Goal: Task Accomplishment & Management: Complete application form

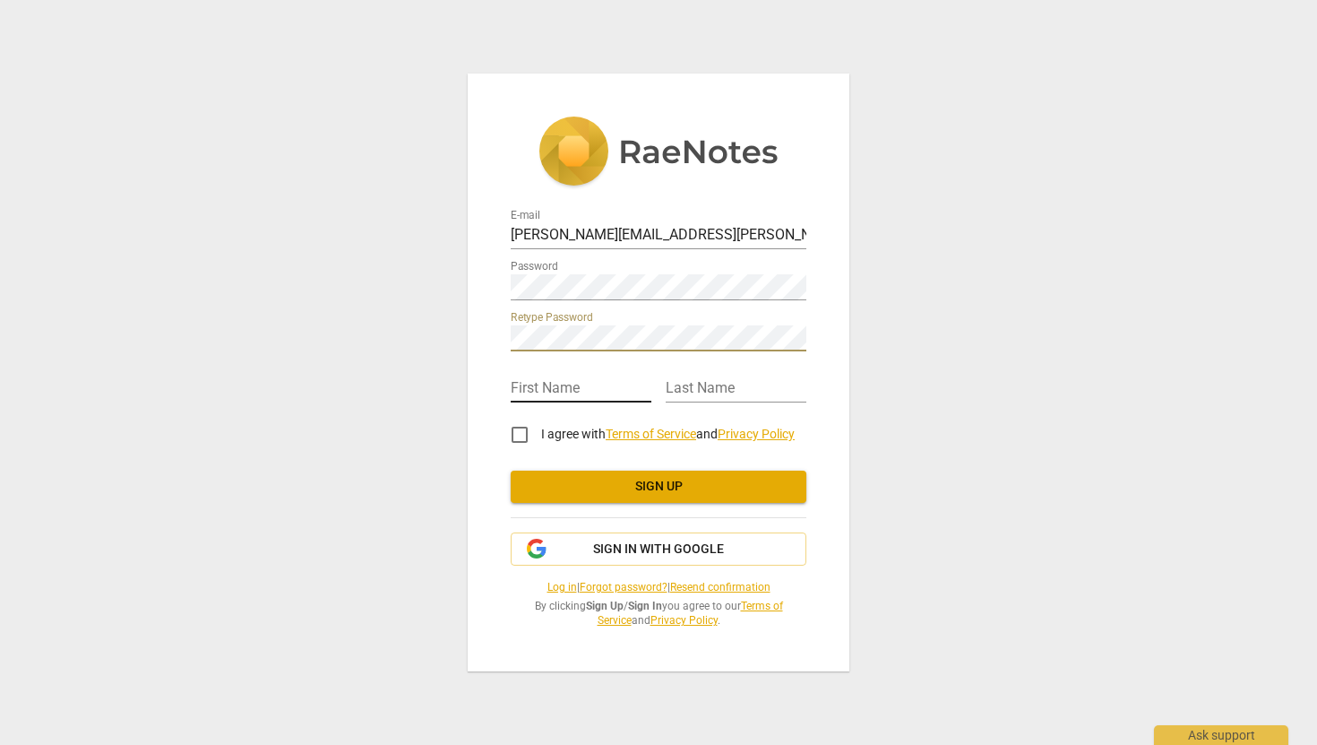
click at [548, 377] on input "text" at bounding box center [581, 389] width 141 height 26
type input "[PERSON_NAME]"
click at [521, 433] on input "I agree with Terms of Service and Privacy Policy" at bounding box center [519, 434] width 43 height 43
checkbox input "true"
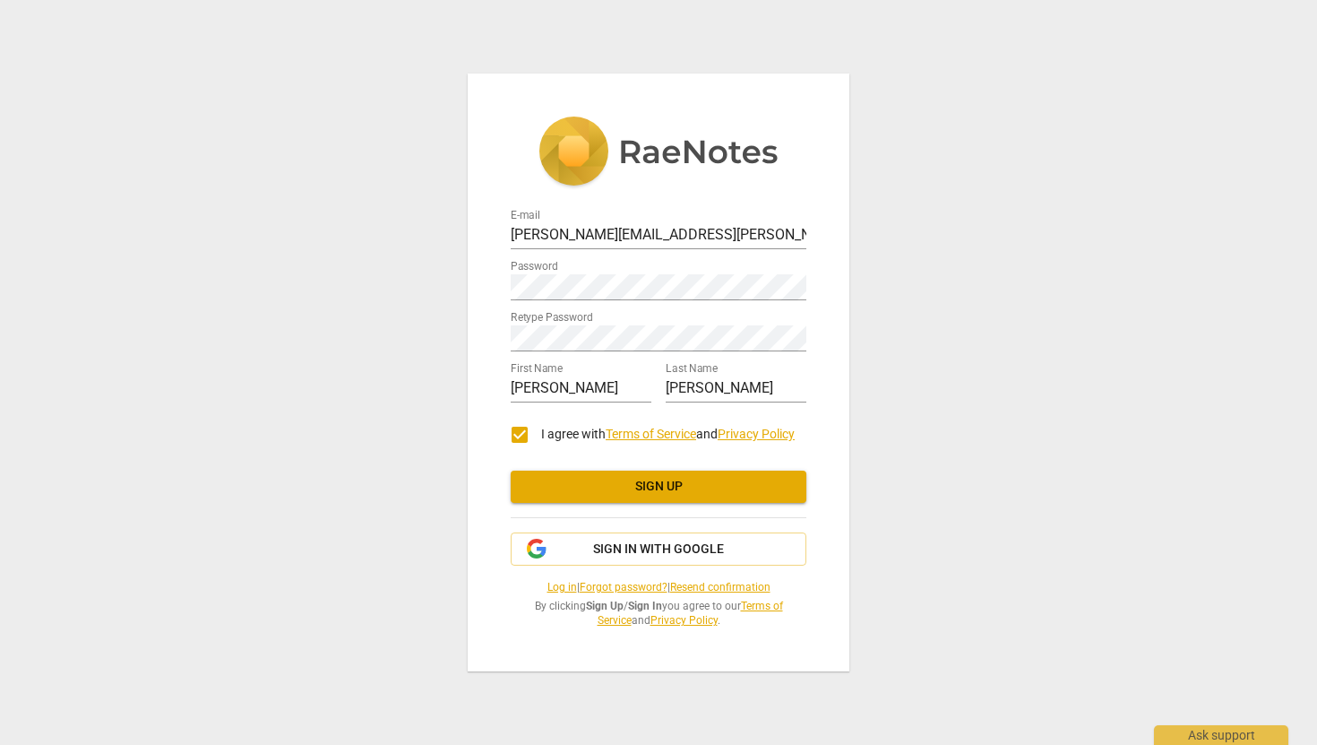
click at [582, 480] on span "Sign up" at bounding box center [658, 487] width 267 height 18
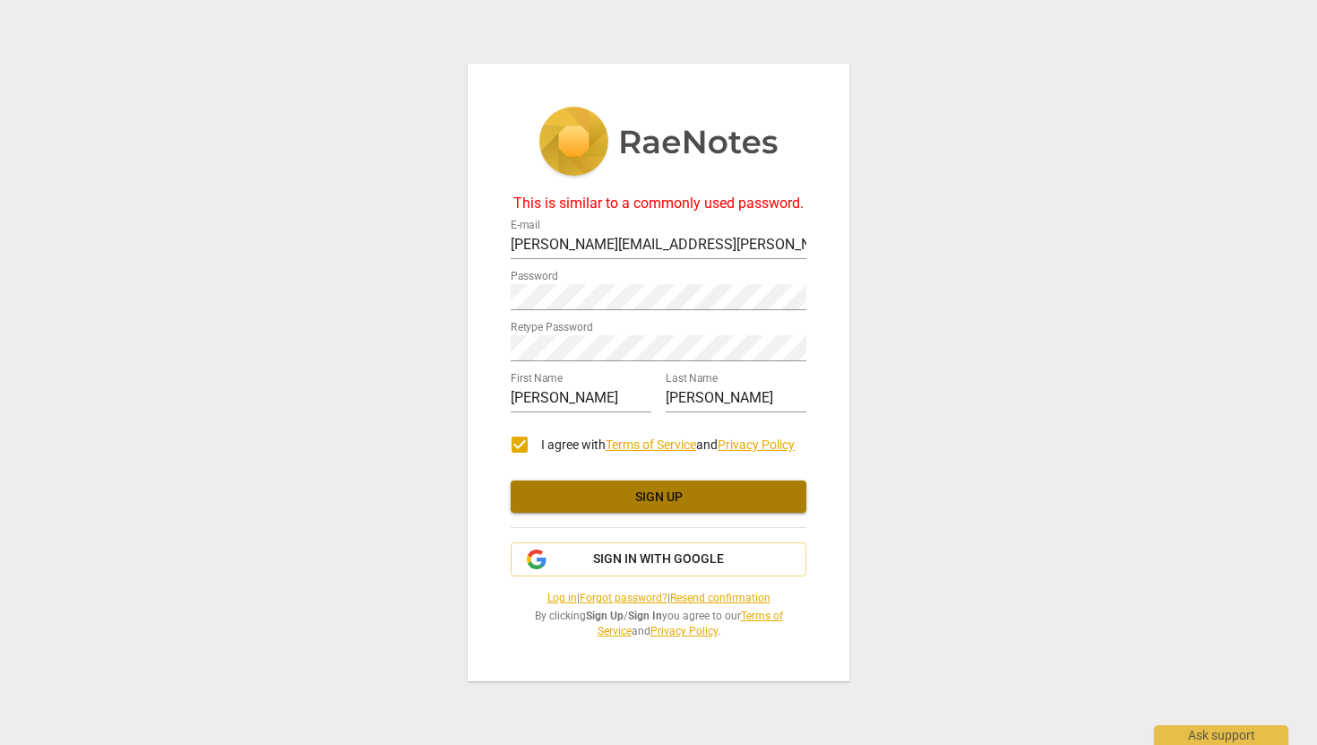
click at [611, 491] on span "Sign up" at bounding box center [658, 497] width 267 height 18
click at [611, 488] on span "Sign up" at bounding box center [658, 497] width 267 height 18
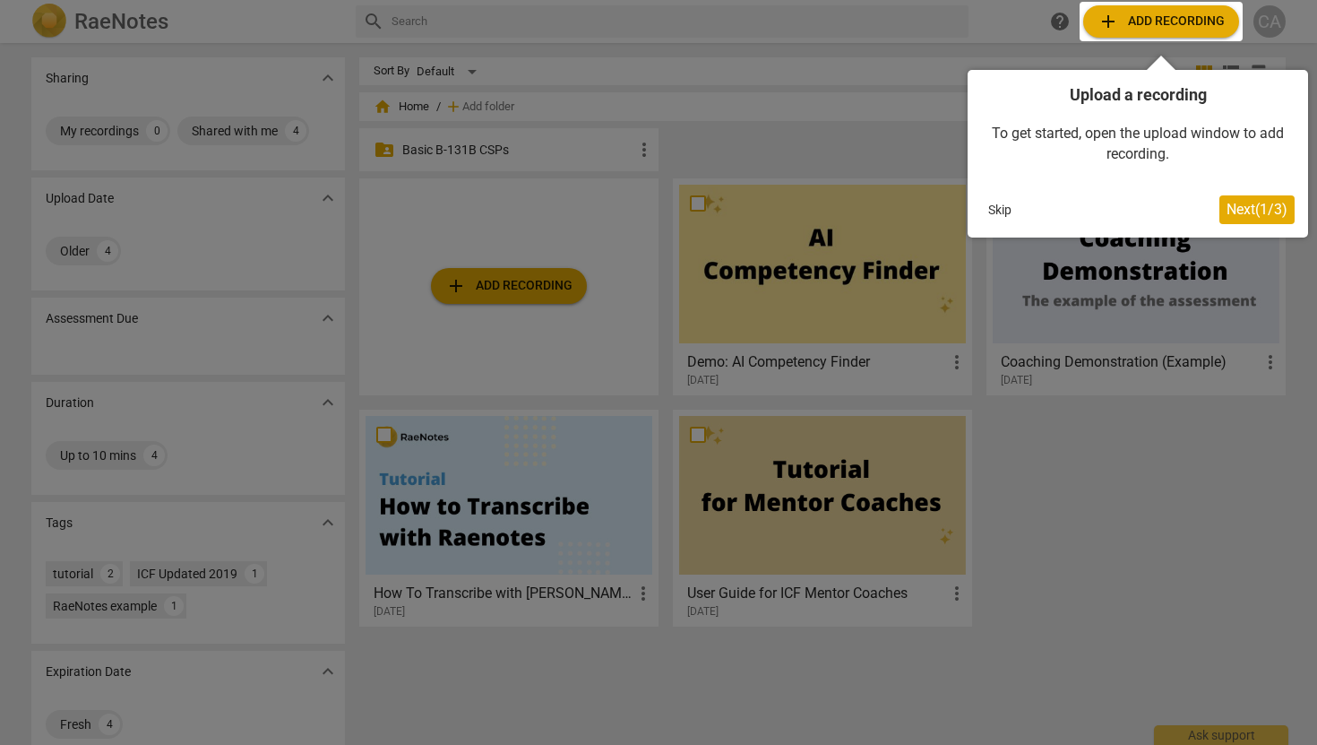
click at [1252, 211] on span "Next ( 1 / 3 )" at bounding box center [1257, 209] width 61 height 17
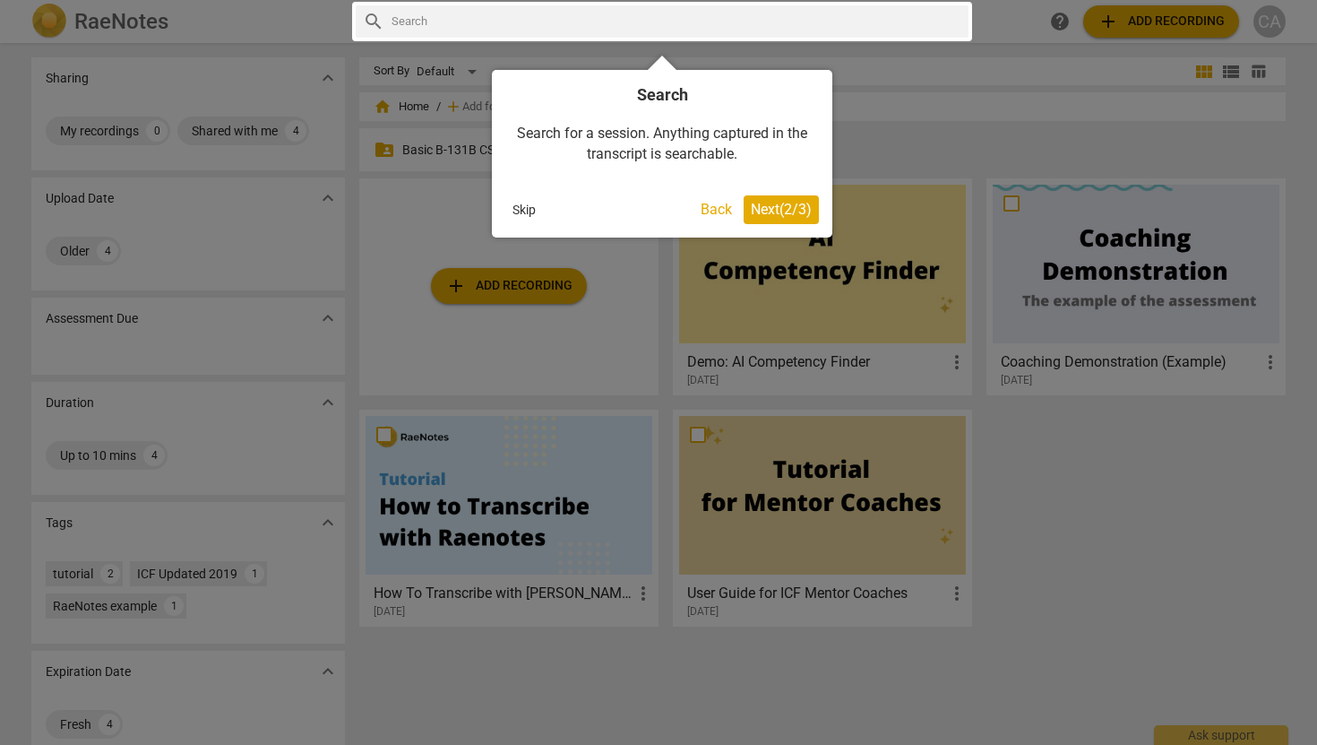
click at [798, 214] on span "Next ( 2 / 3 )" at bounding box center [781, 209] width 61 height 17
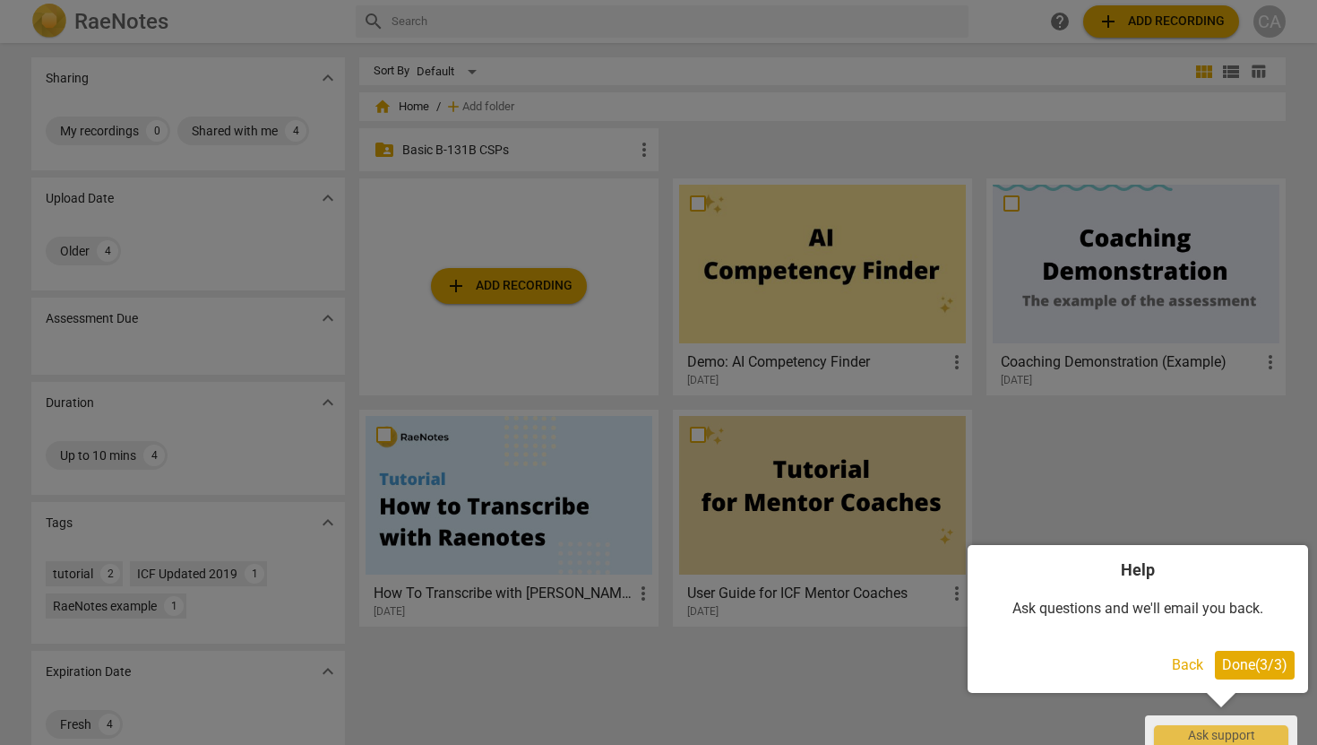
click at [1248, 658] on span "Done ( 3 / 3 )" at bounding box center [1254, 664] width 65 height 17
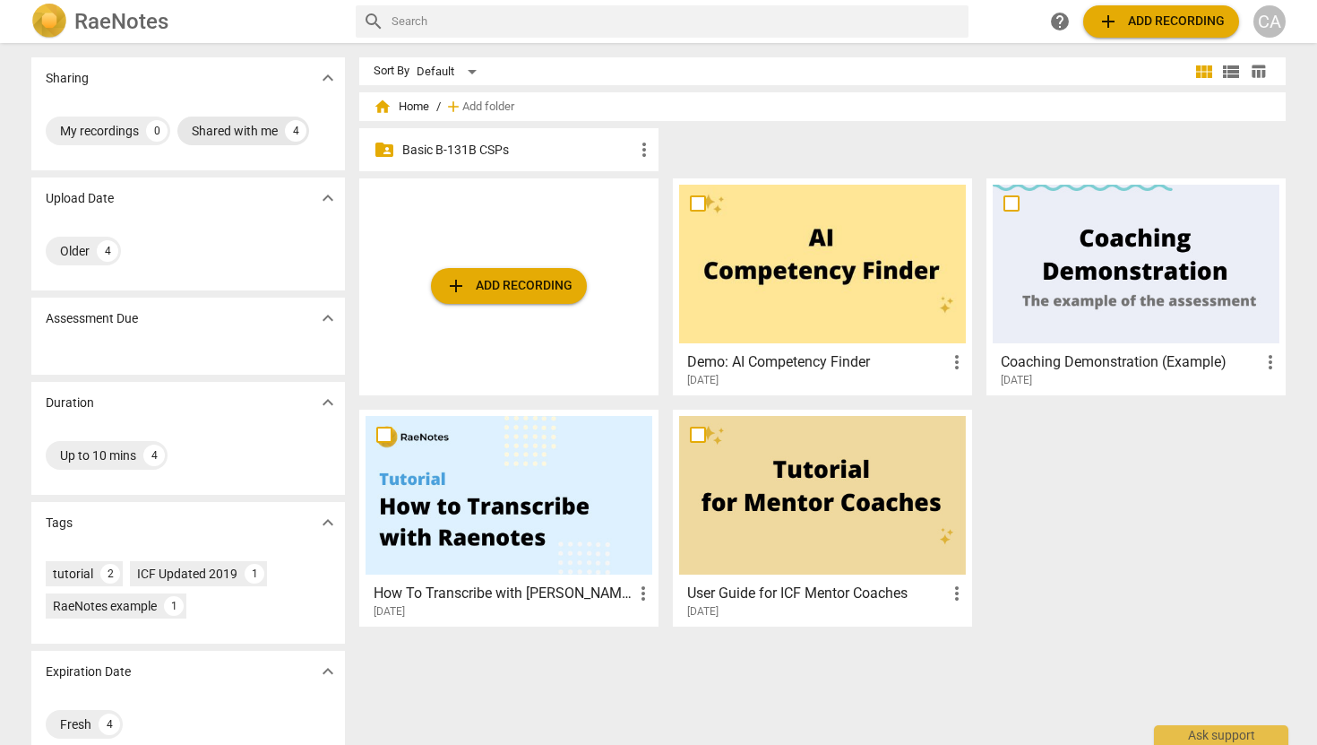
click at [264, 131] on div "Shared with me" at bounding box center [235, 131] width 86 height 18
click at [134, 126] on div "Shared with me" at bounding box center [103, 131] width 86 height 18
click at [253, 125] on div "Shared with me" at bounding box center [235, 131] width 86 height 18
click at [634, 143] on span "more_vert" at bounding box center [645, 150] width 22 height 22
click at [472, 144] on div at bounding box center [658, 372] width 1317 height 745
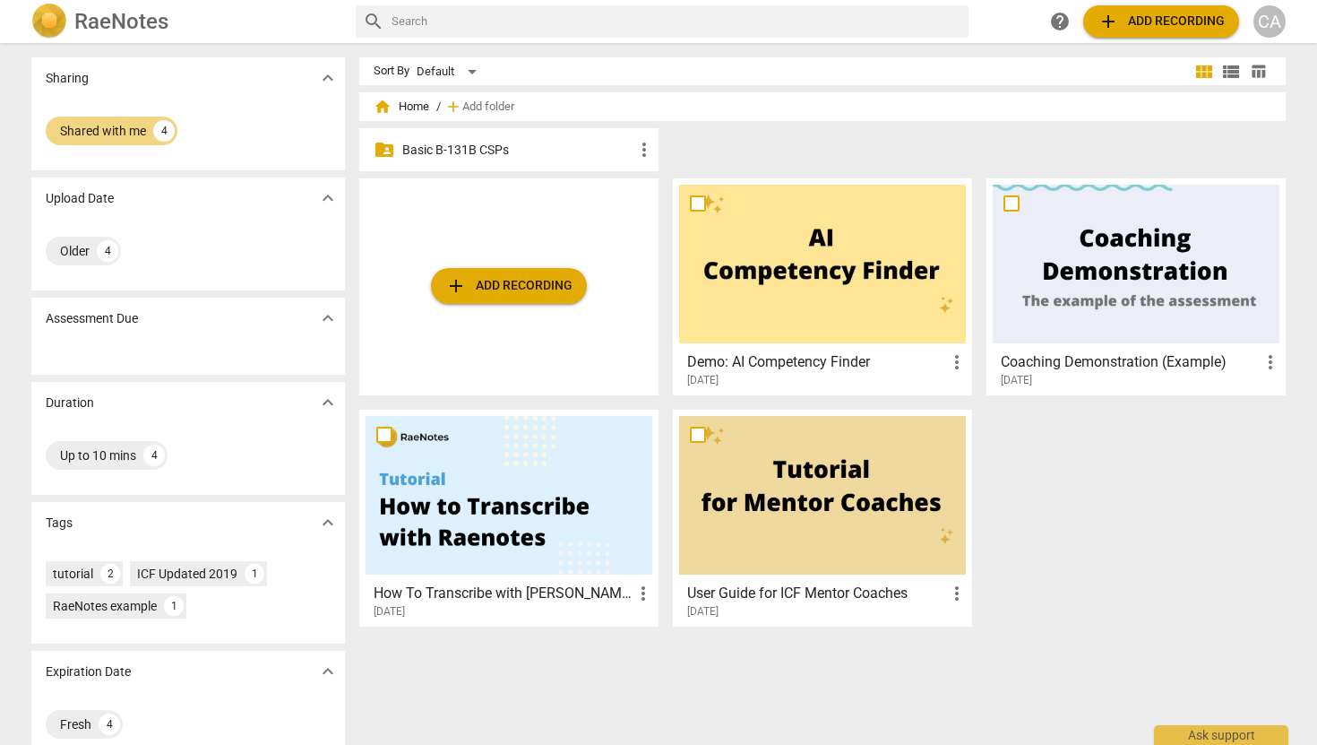
click at [381, 153] on span "folder_shared" at bounding box center [385, 150] width 22 height 22
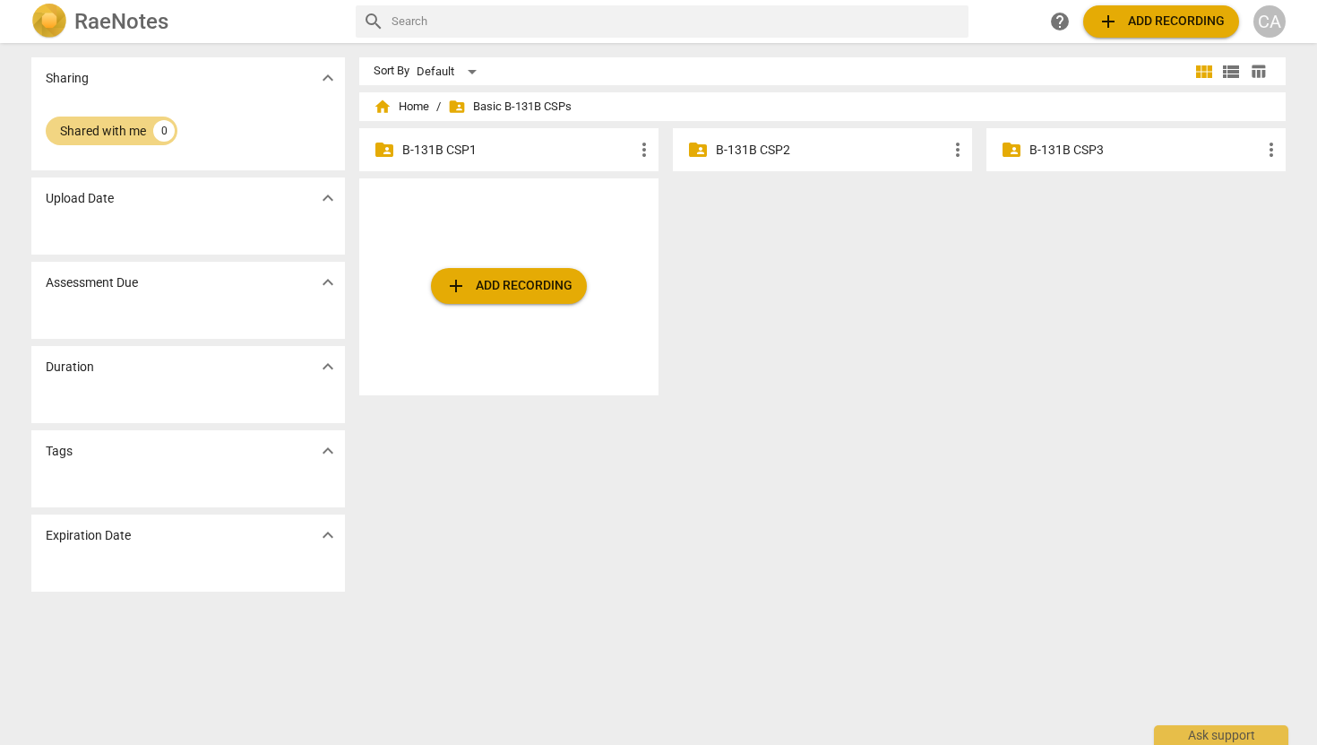
click at [513, 104] on span "folder_shared Basic B-131B CSPs" at bounding box center [510, 107] width 124 height 18
click at [410, 105] on span "home Home" at bounding box center [402, 107] width 56 height 18
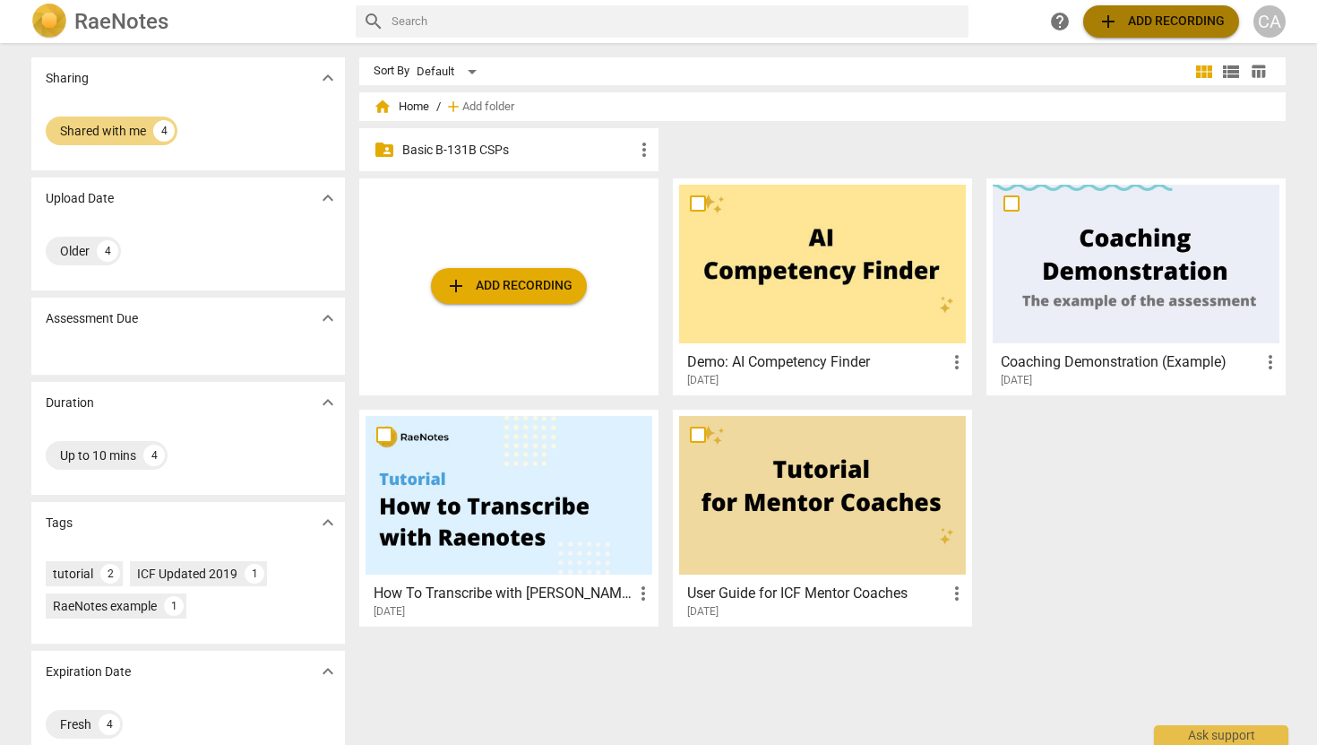
click at [1114, 17] on span "add" at bounding box center [1109, 22] width 22 height 22
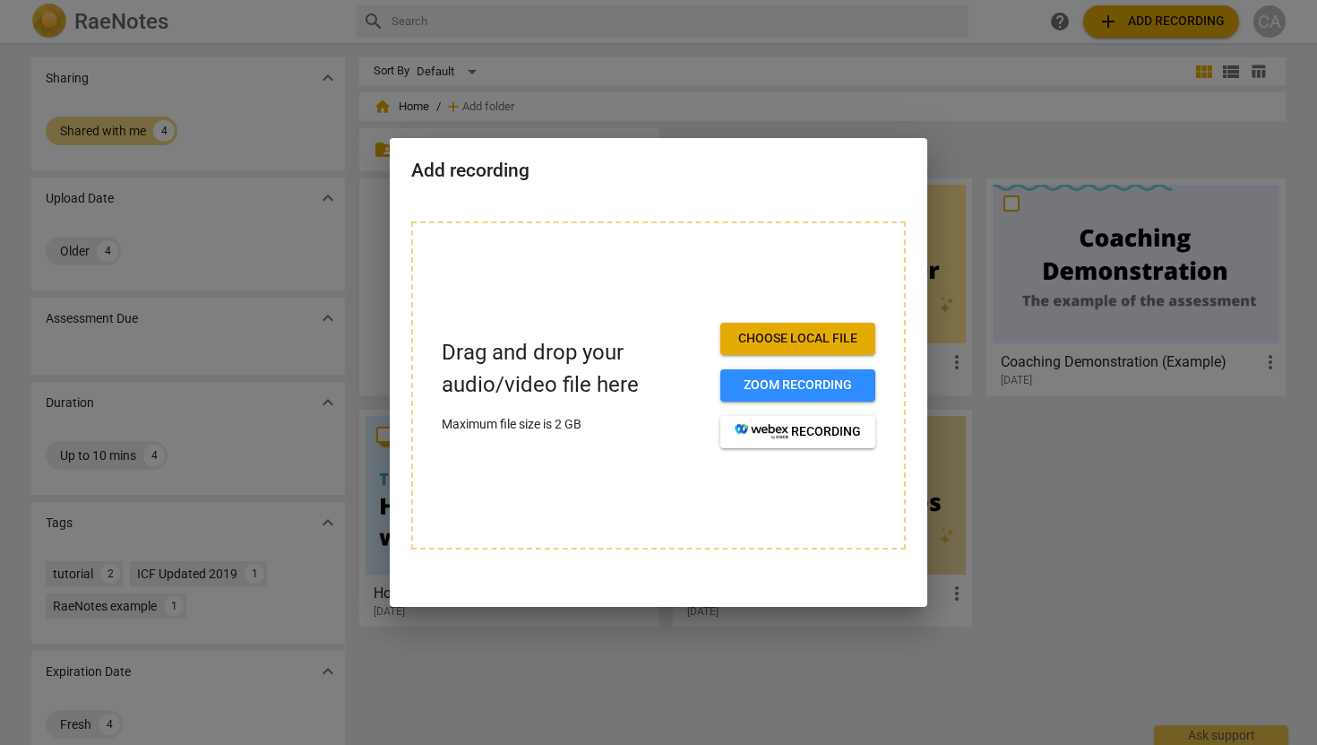
click at [1072, 460] on div at bounding box center [658, 372] width 1317 height 745
